Goal: Information Seeking & Learning: Understand process/instructions

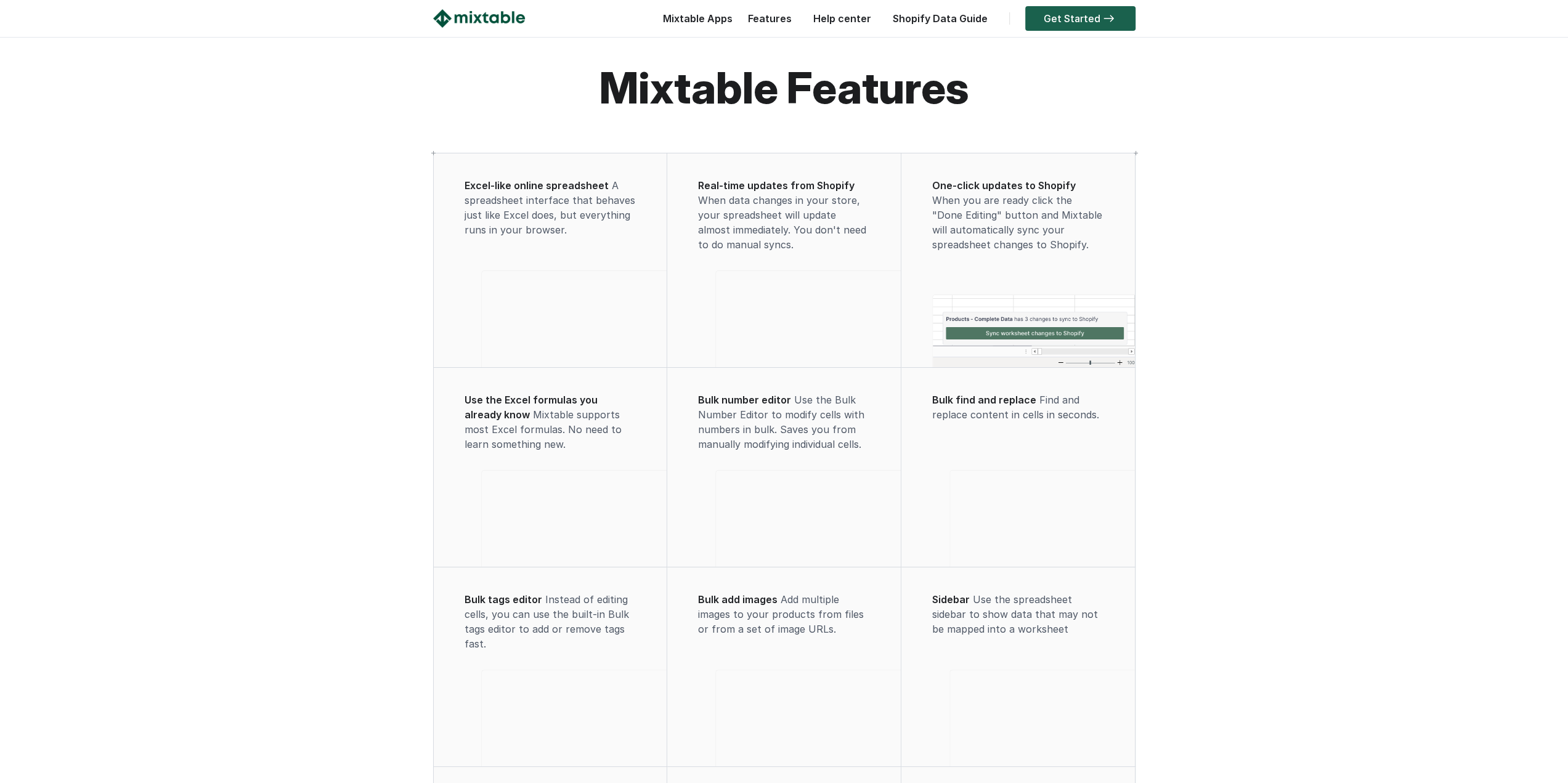
scroll to position [7, 0]
click at [1079, 21] on link "Get Started" at bounding box center [1081, 18] width 111 height 25
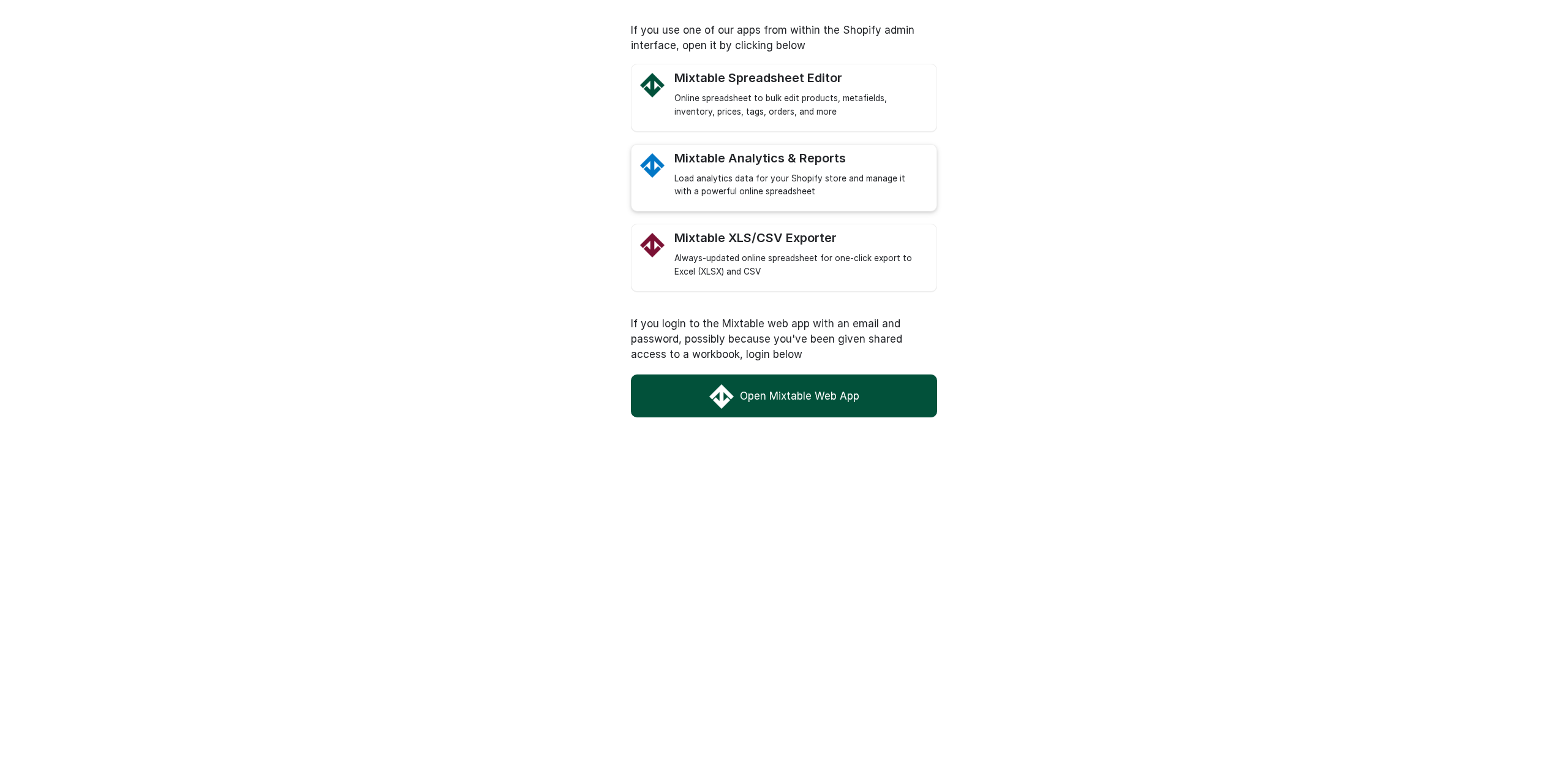
click at [776, 174] on div "Load analytics data for your Shopify store and manage it with a powerful online…" at bounding box center [800, 185] width 250 height 27
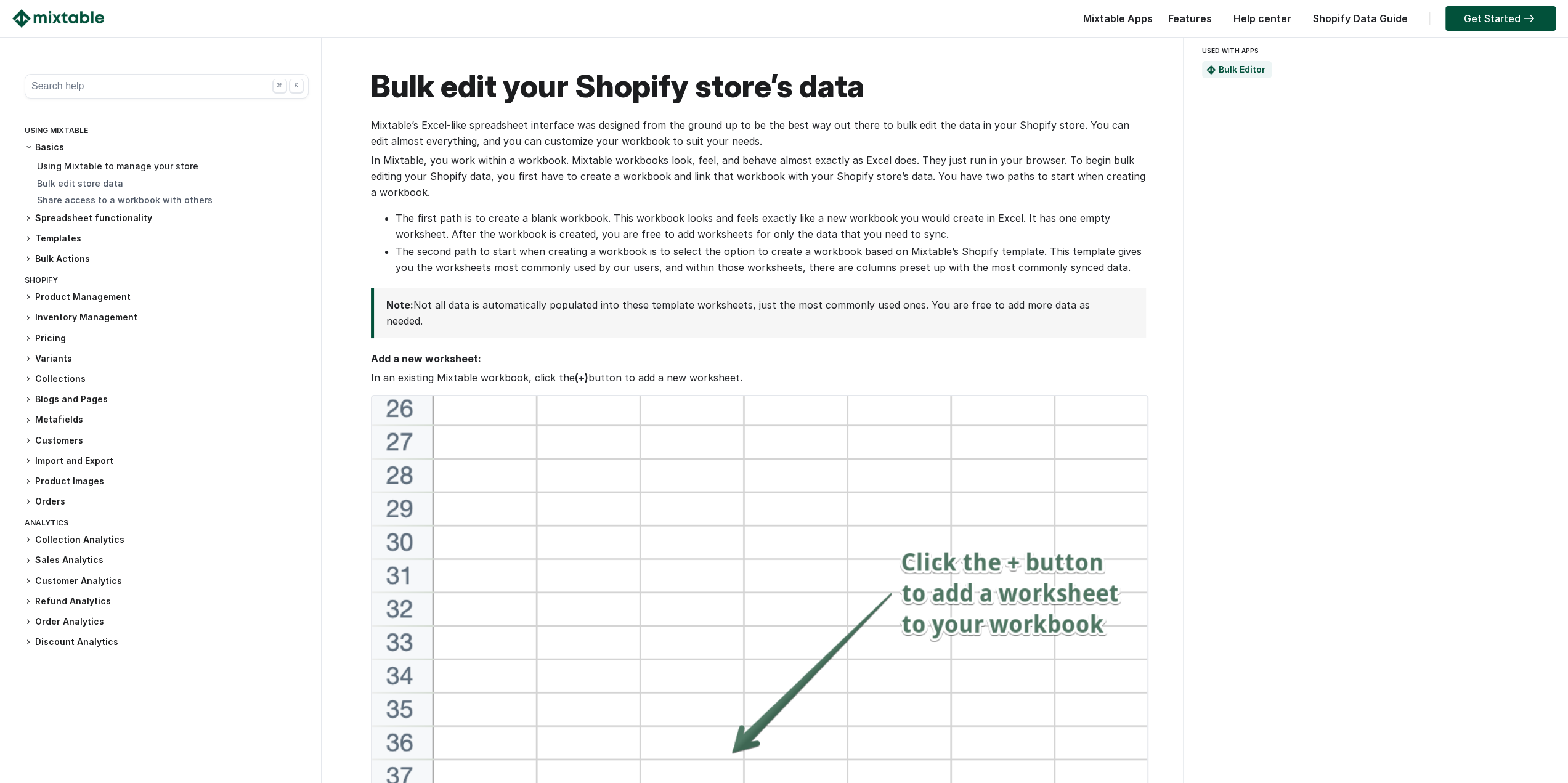
click at [86, 164] on link "Using Mixtable to manage your store" at bounding box center [118, 166] width 161 height 10
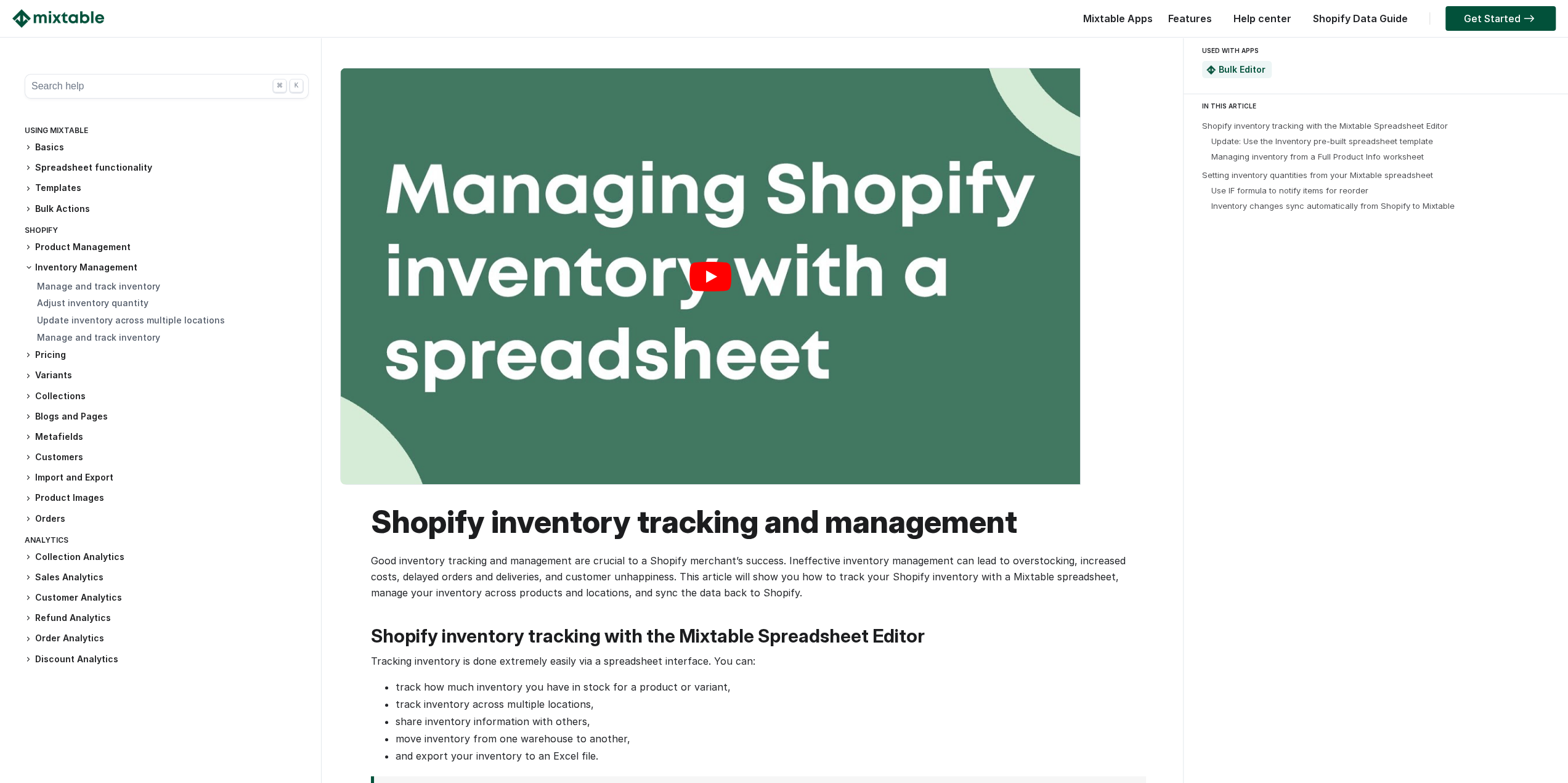
click at [727, 273] on link "Play" at bounding box center [710, 276] width 740 height 416
